Goal: Task Accomplishment & Management: Complete application form

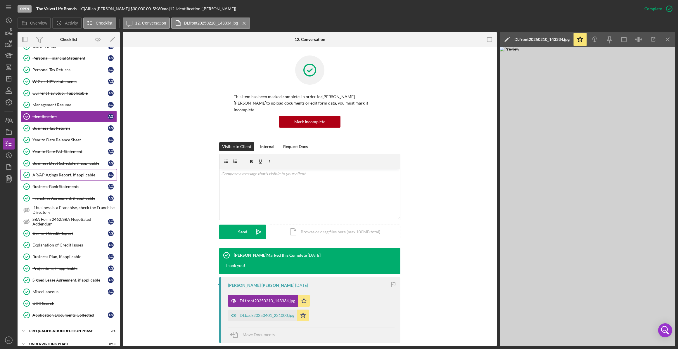
scroll to position [106, 0]
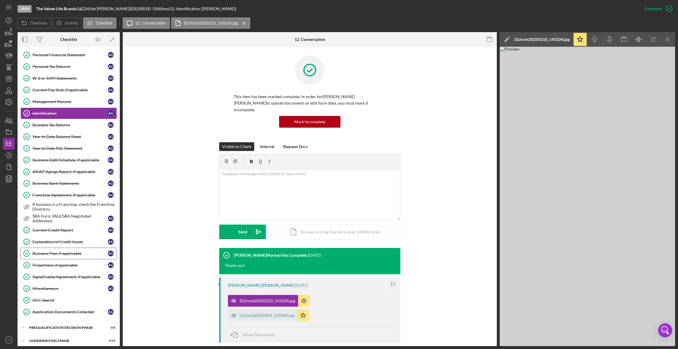
click at [63, 252] on div "Business Plan, if applicable" at bounding box center [69, 253] width 75 height 5
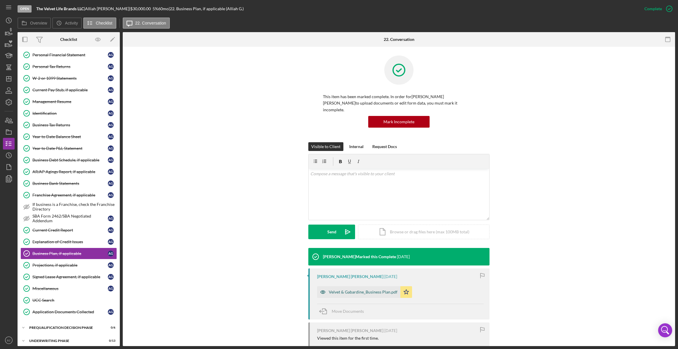
click at [351, 290] on div "Velvet & Gabardine_Business Plan.pdf" at bounding box center [363, 292] width 69 height 5
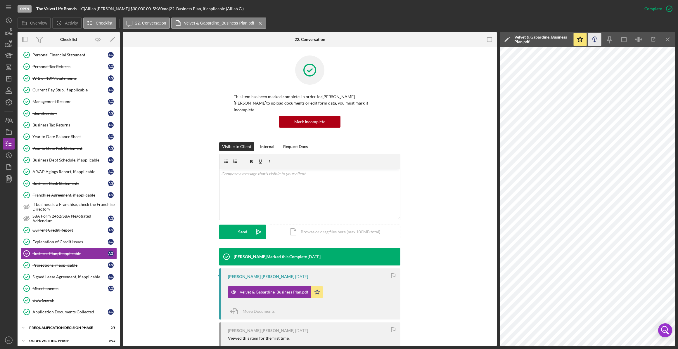
click at [596, 41] on polyline "button" at bounding box center [595, 41] width 2 height 1
click at [586, 42] on div "Icon/Star Icon/Menu Close" at bounding box center [624, 39] width 102 height 15
click at [654, 39] on line "button" at bounding box center [654, 39] width 2 height 2
click at [61, 240] on div "Explanation of Credit Issues" at bounding box center [69, 242] width 75 height 5
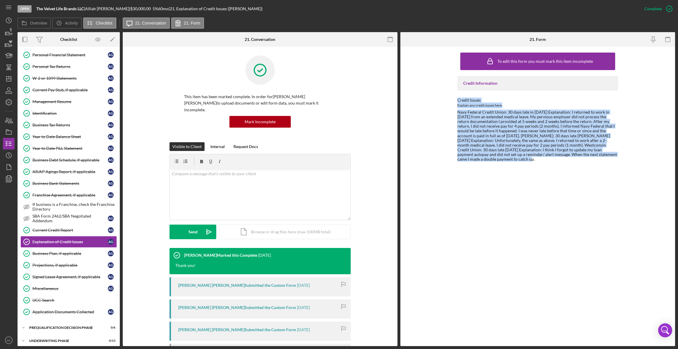
drag, startPoint x: 456, startPoint y: 97, endPoint x: 475, endPoint y: 161, distance: 66.1
click at [475, 161] on div "To edit this form you must mark this item incomplete Credit Information Credit …" at bounding box center [538, 197] width 275 height 300
copy div "Credit Issues Explain any credit issues here Navy Federal Credit Union: 30 days…"
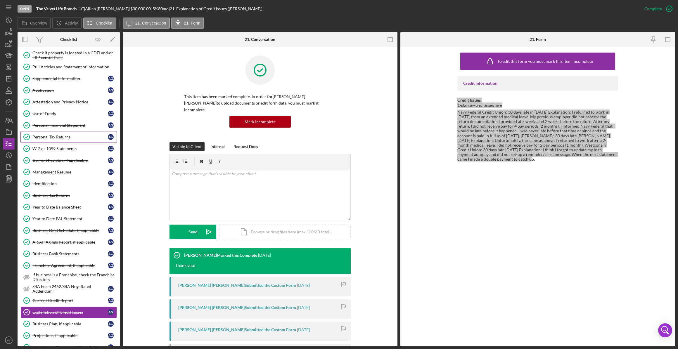
scroll to position [26, 0]
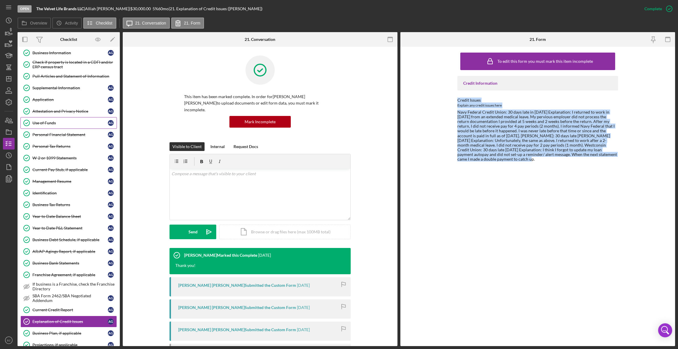
click at [52, 121] on div "Use of Funds" at bounding box center [69, 123] width 75 height 5
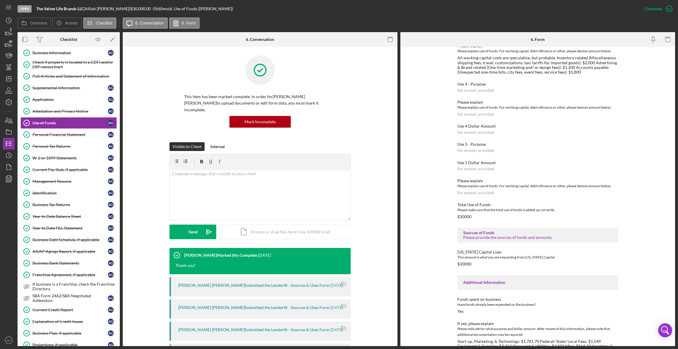
scroll to position [255, 0]
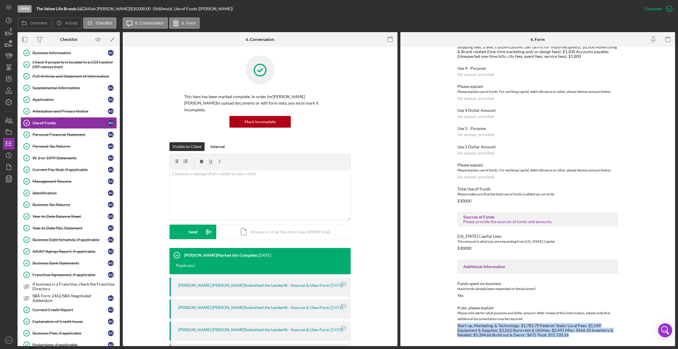
drag, startPoint x: 457, startPoint y: 325, endPoint x: 570, endPoint y: 333, distance: 113.5
click at [570, 333] on div "Start-up, Marketing, & Technology: $1,781.70 Federal/ State/ Local Fees: $1,549…" at bounding box center [538, 331] width 161 height 14
copy div "Start-up, Marketing, & Technology: $1,781.70 Federal/ State/ Local Fees: $1,549…"
click at [128, 175] on div "This item has been marked complete. In order for [PERSON_NAME] [PERSON_NAME] to…" at bounding box center [260, 246] width 275 height 399
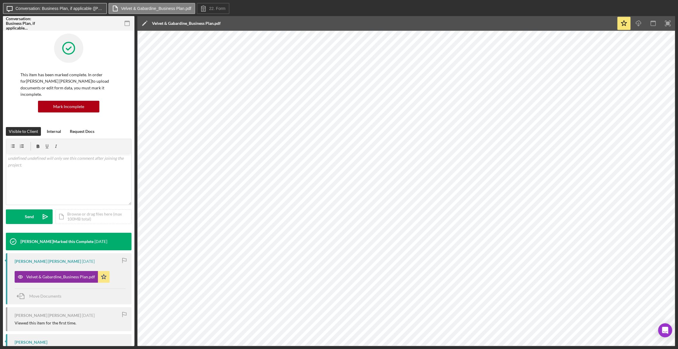
click at [94, 8] on label "Conversation: Business Plan, if applicable ([PERSON_NAME])" at bounding box center [59, 8] width 88 height 5
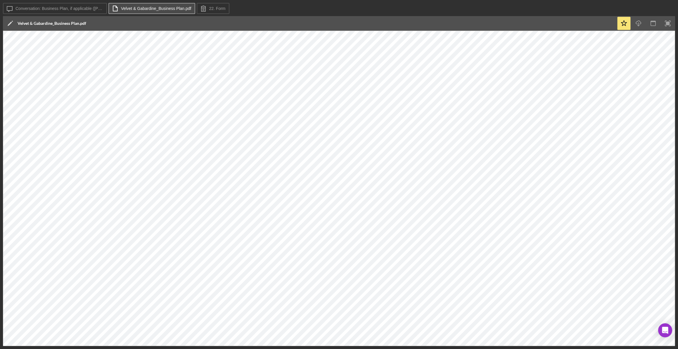
click at [114, 8] on icon at bounding box center [115, 8] width 15 height 15
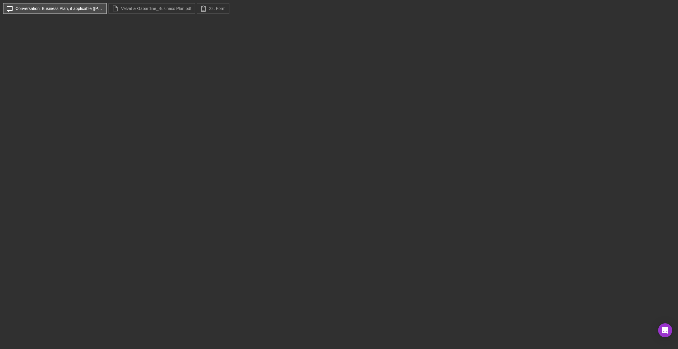
click at [58, 9] on label "Conversation: Business Plan, if applicable (Alliah G.)" at bounding box center [59, 8] width 88 height 5
